Goal: Task Accomplishment & Management: Manage account settings

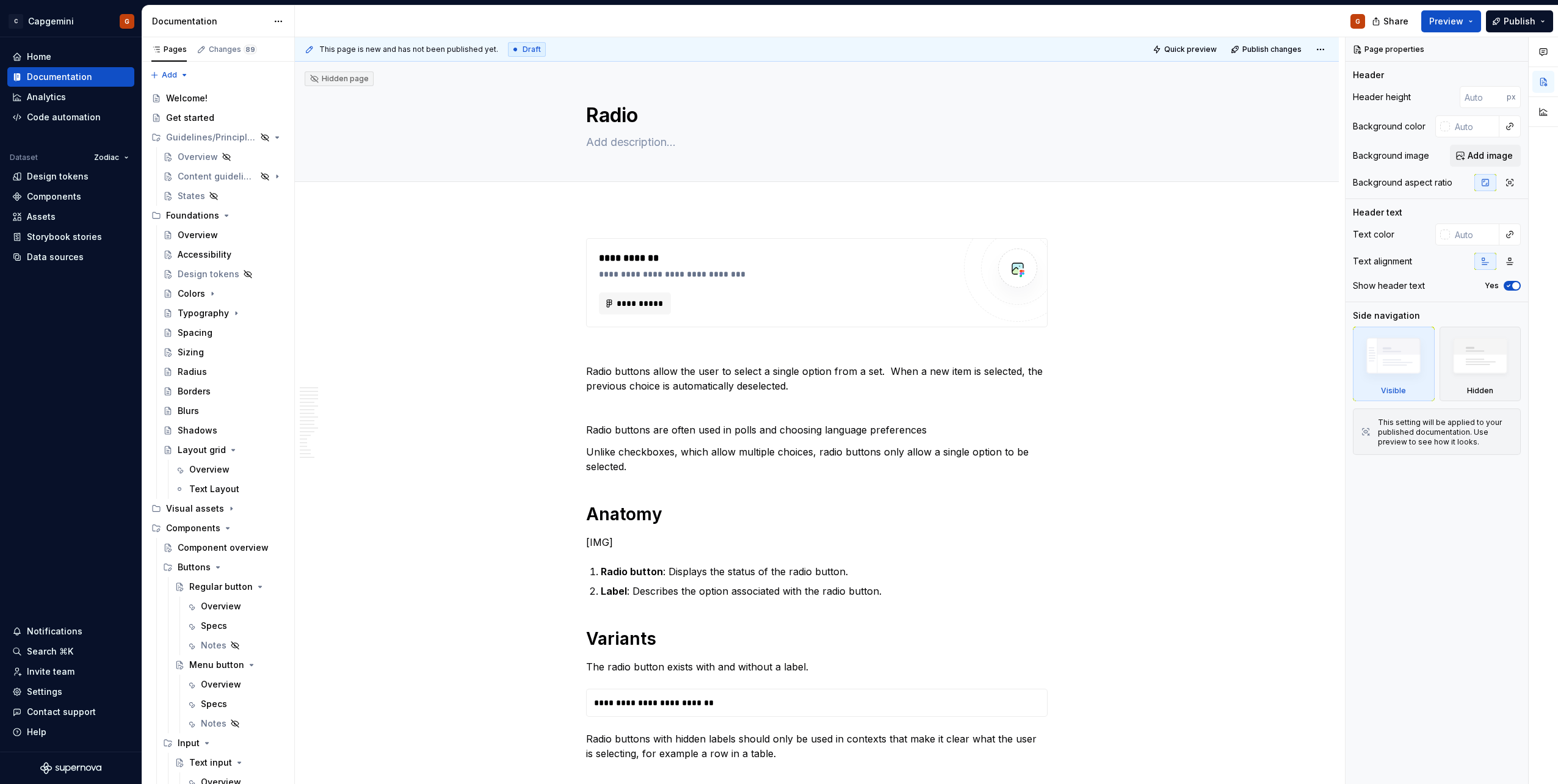
type textarea "*"
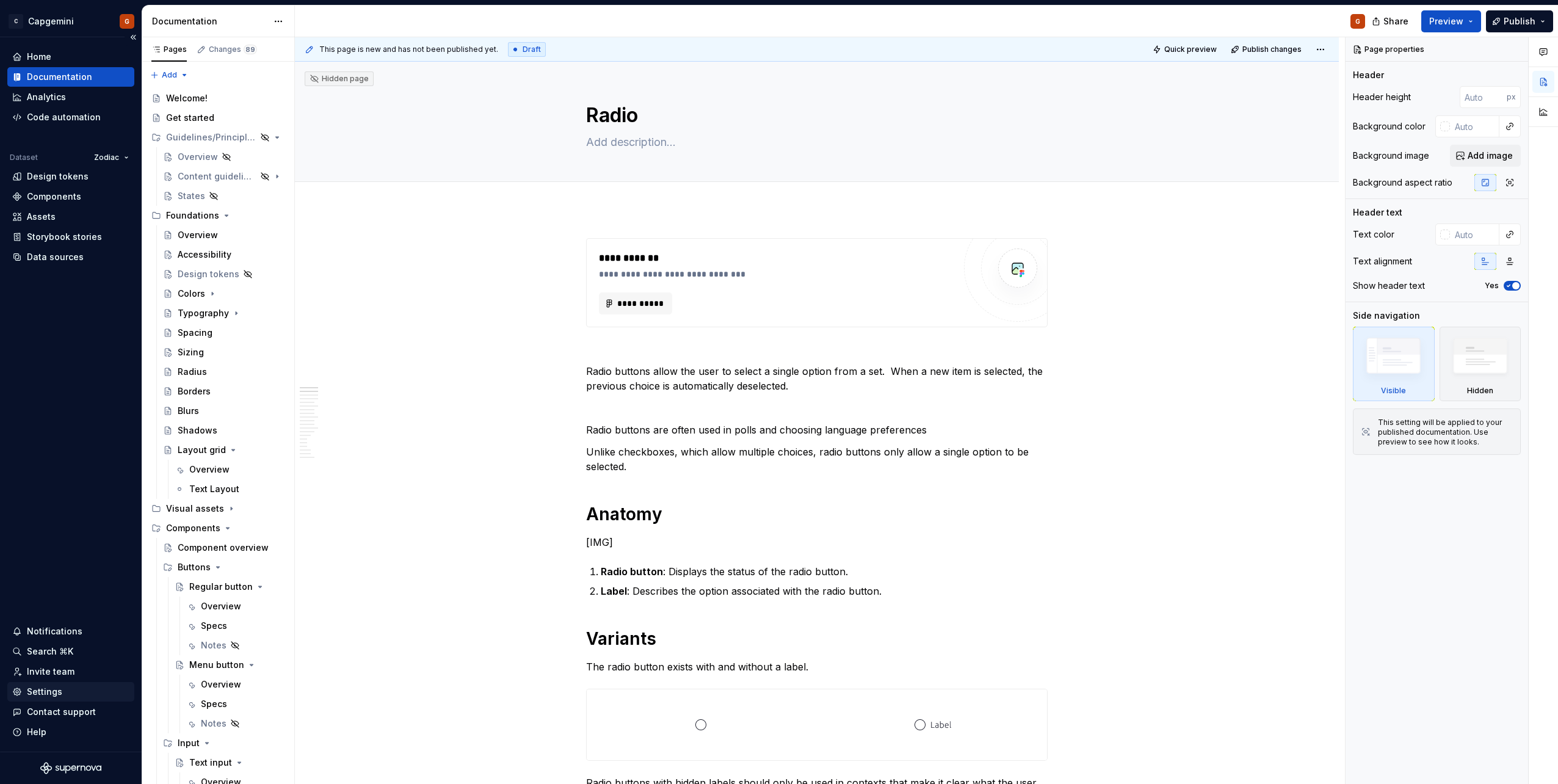
click at [69, 690] on div "Settings" at bounding box center [71, 691] width 118 height 12
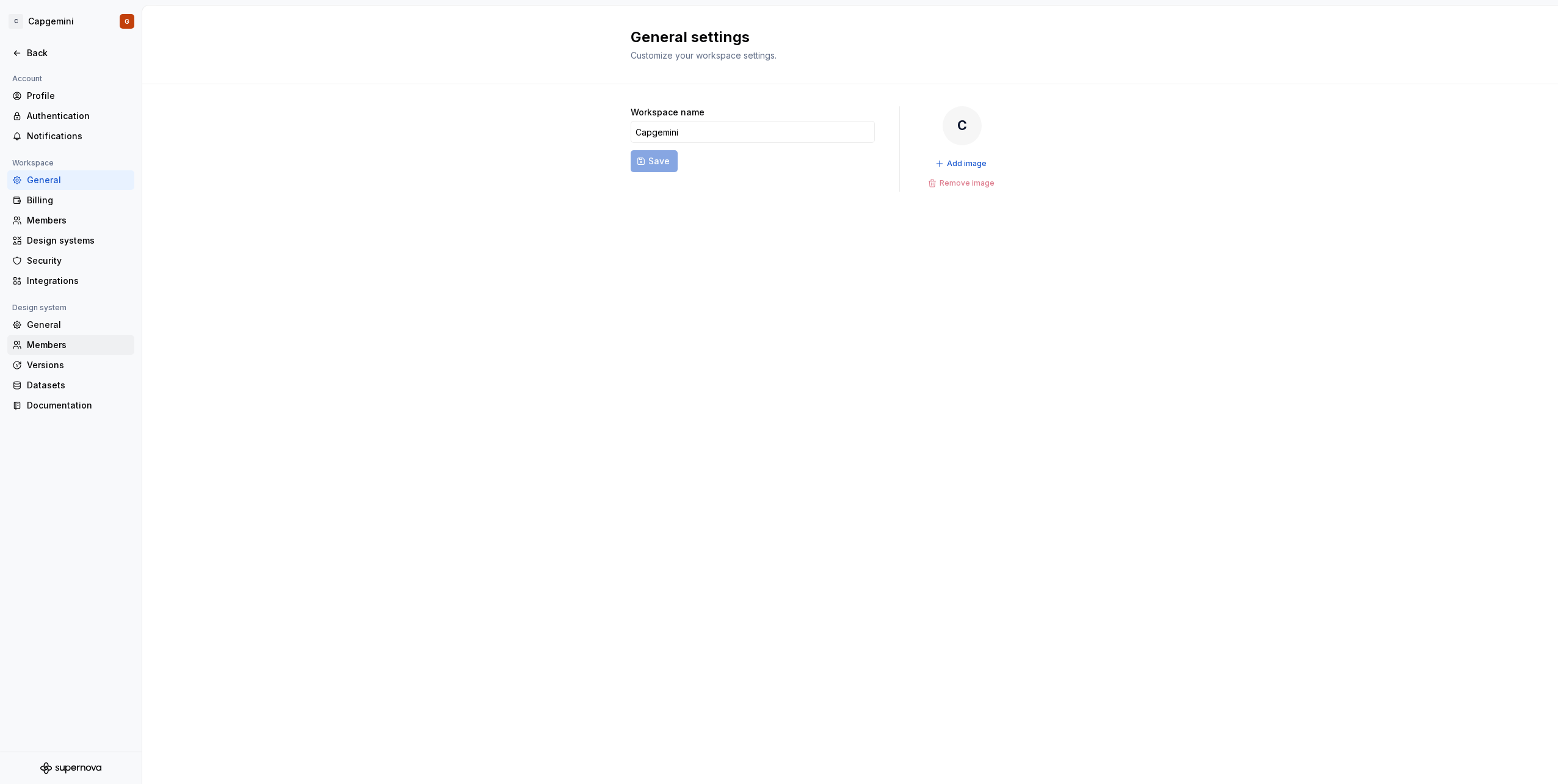
click at [67, 337] on div "Members" at bounding box center [70, 345] width 127 height 19
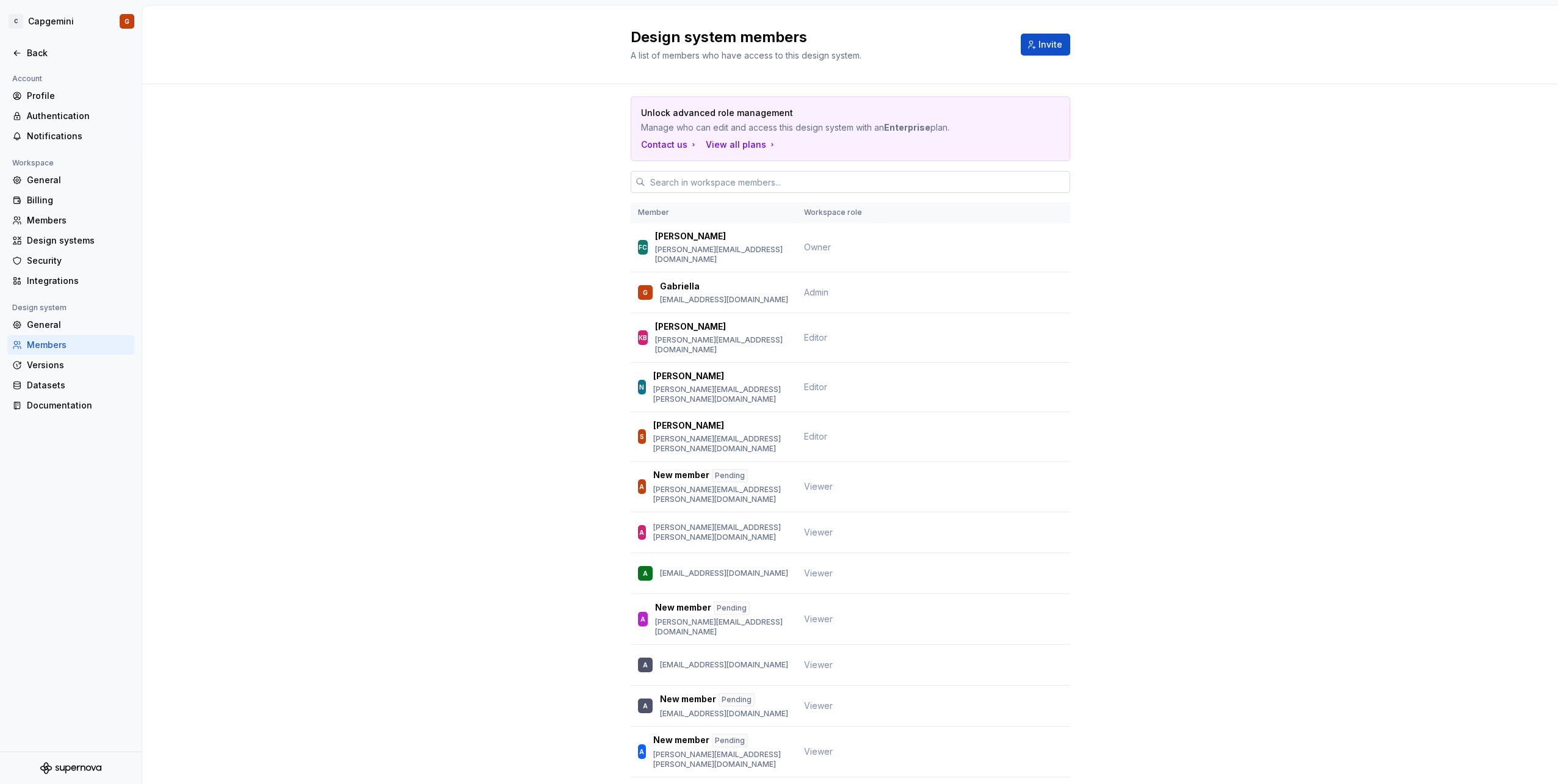
click at [735, 184] on input "text" at bounding box center [858, 182] width 425 height 22
click at [1040, 52] on button "Invite" at bounding box center [1046, 44] width 50 height 22
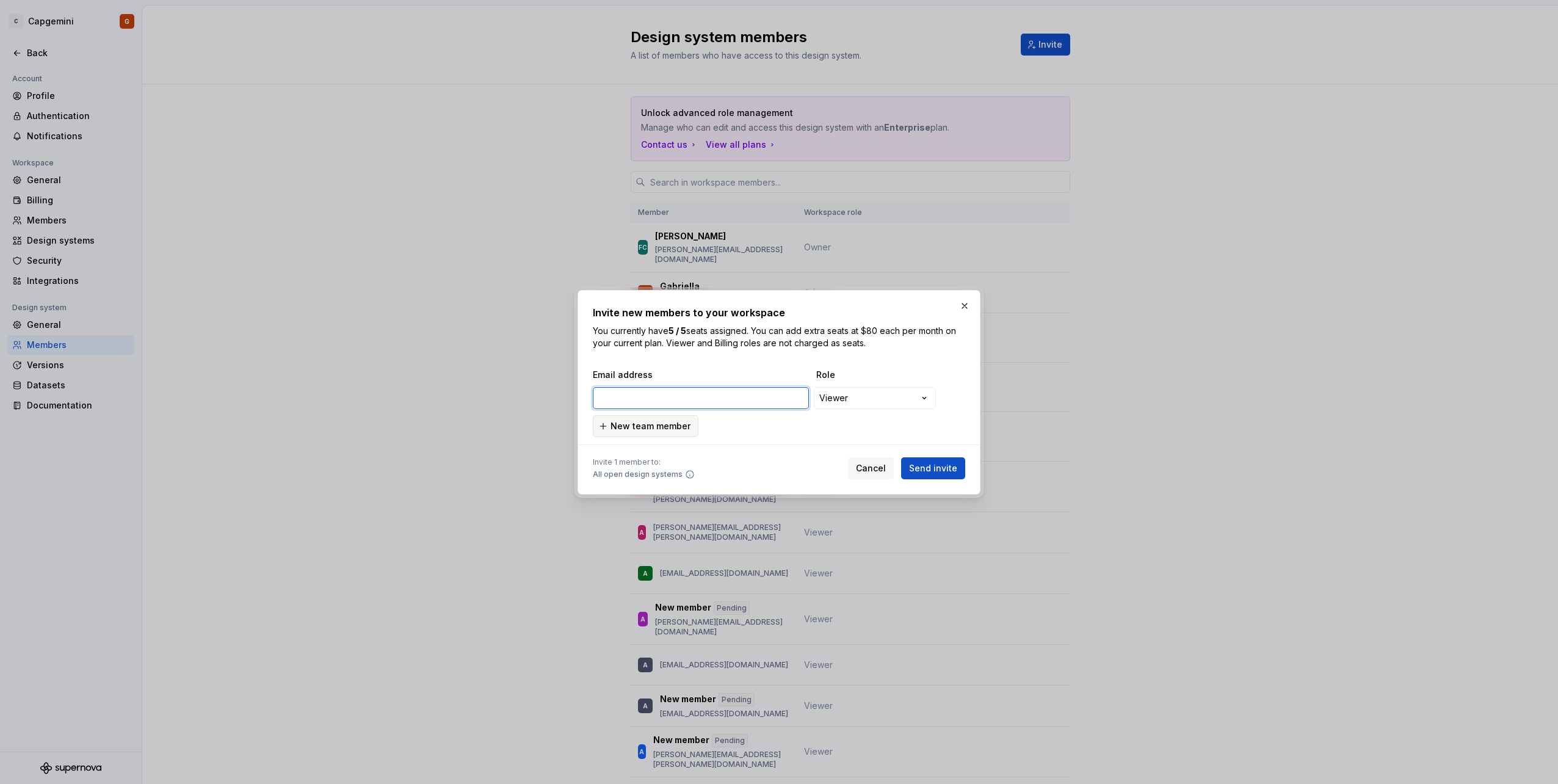
paste input "[EMAIL_ADDRESS][DOMAIN_NAME]"
type input "[EMAIL_ADDRESS][DOMAIN_NAME]"
click at [759, 397] on input "[EMAIL_ADDRESS][DOMAIN_NAME]" at bounding box center [701, 397] width 216 height 22
click at [832, 432] on div "**********" at bounding box center [779, 403] width 373 height 68
click at [930, 463] on span "Send invite" at bounding box center [933, 468] width 48 height 12
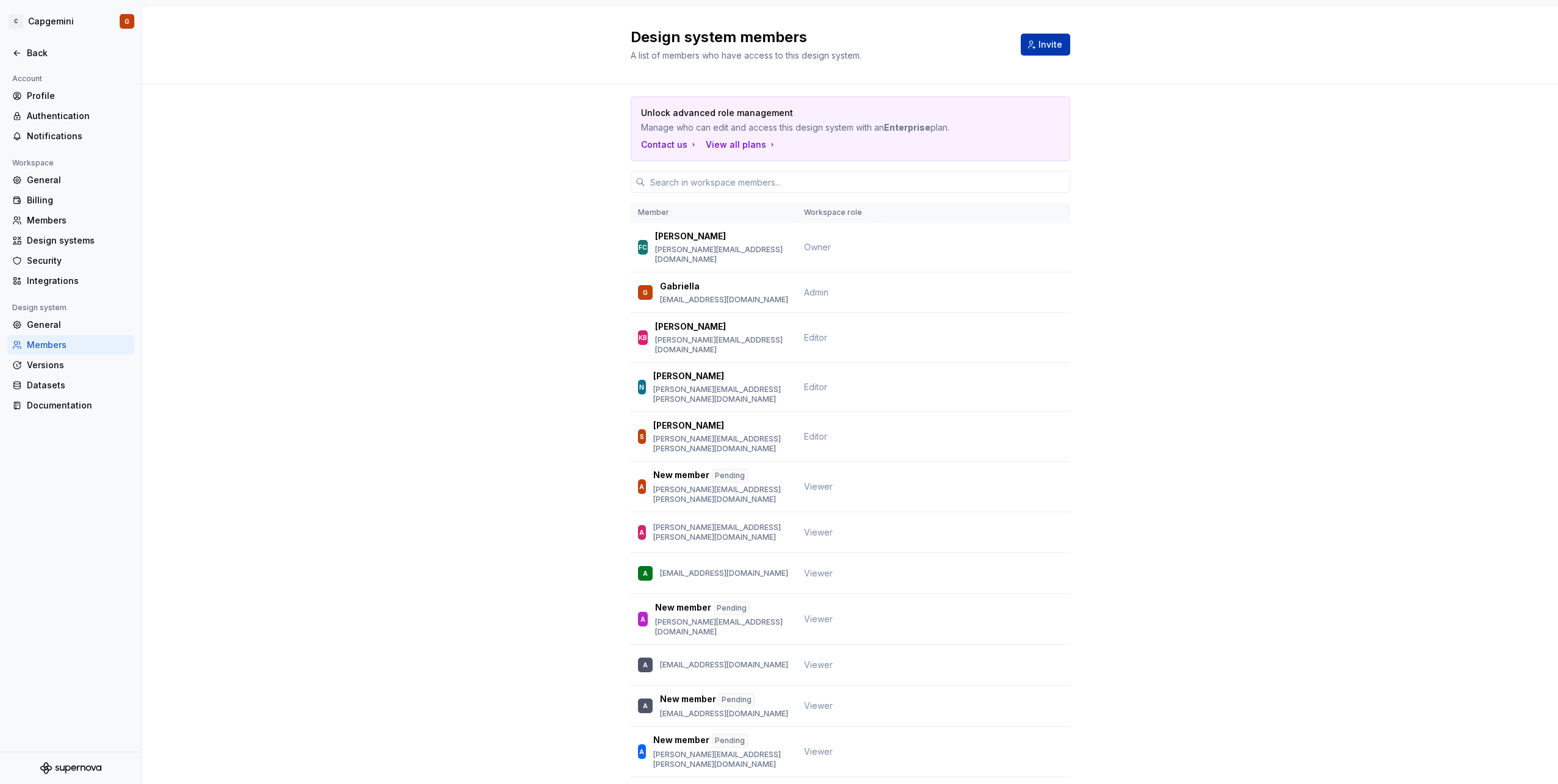
click at [1040, 40] on span "Invite" at bounding box center [1051, 44] width 24 height 12
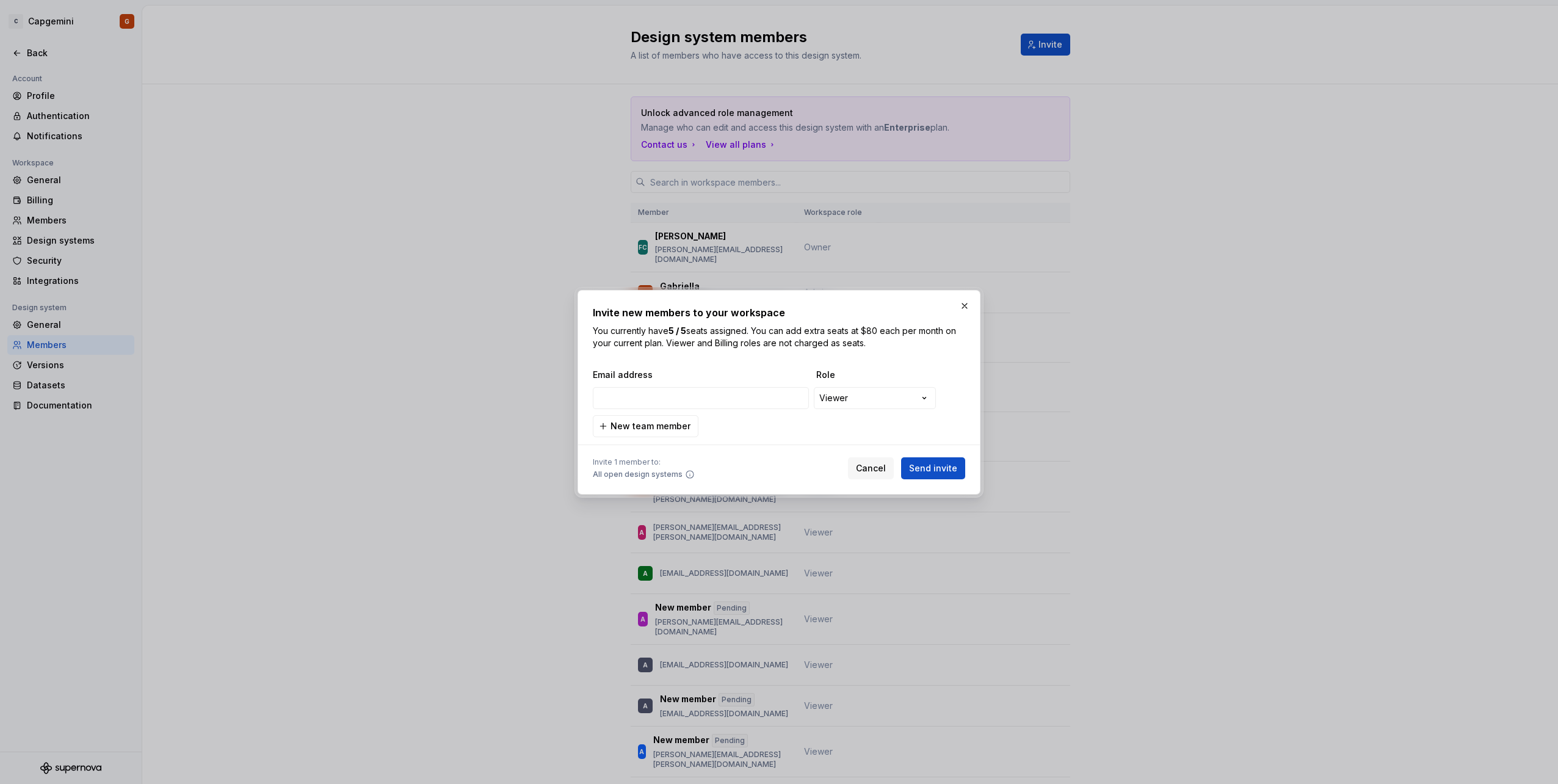
type input "[PERSON_NAME][EMAIL_ADDRESS][PERSON_NAME][DOMAIN_NAME]"
click at [922, 464] on span "Send invite" at bounding box center [933, 468] width 48 height 12
